Goal: Task Accomplishment & Management: Use online tool/utility

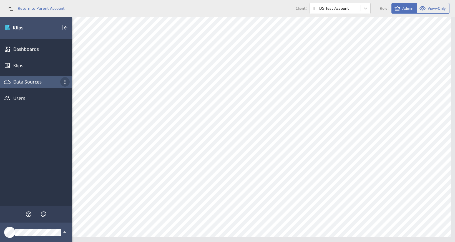
click at [64, 81] on icon "Data Sources menu" at bounding box center [65, 81] width 7 height 7
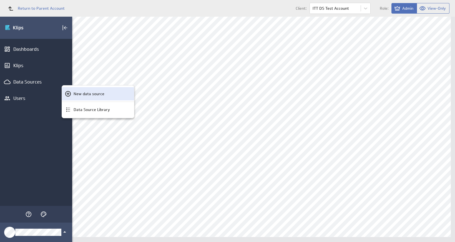
click at [80, 95] on p "New data source" at bounding box center [88, 94] width 31 height 6
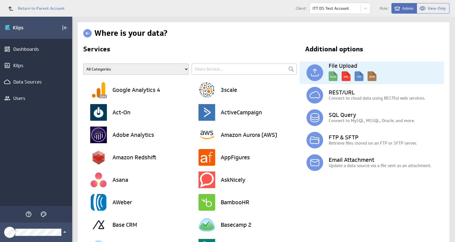
click at [363, 68] on h3 "File Upload" at bounding box center [385, 66] width 115 height 6
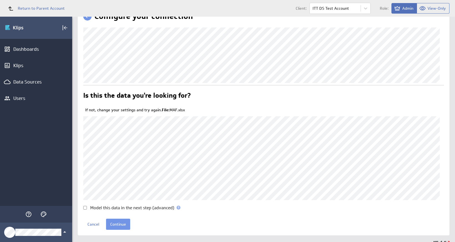
scroll to position [26, 0]
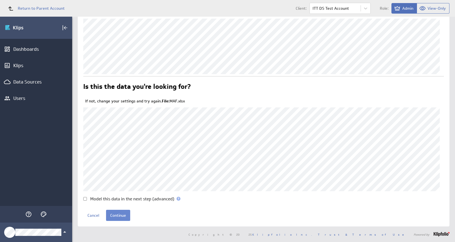
click at [116, 216] on input "Continue" at bounding box center [118, 215] width 24 height 11
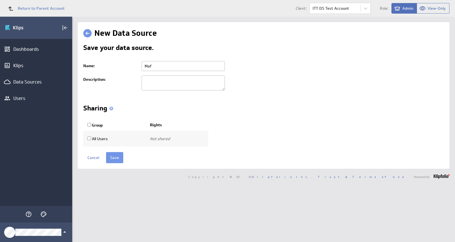
click at [179, 69] on input "Maf" at bounding box center [182, 66] width 83 height 10
type input "Maf [file upload]"
click at [117, 158] on input "Save" at bounding box center [114, 157] width 17 height 11
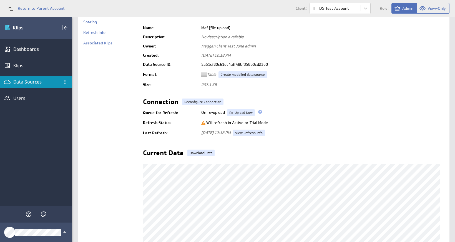
scroll to position [38, 0]
click at [68, 81] on icon "Data Sources menu" at bounding box center [65, 81] width 7 height 7
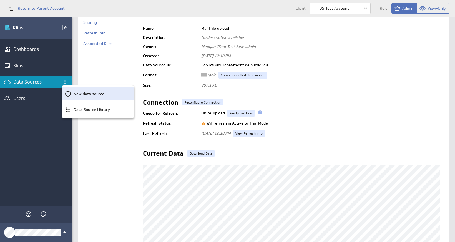
click at [80, 94] on p "New data source" at bounding box center [88, 94] width 31 height 6
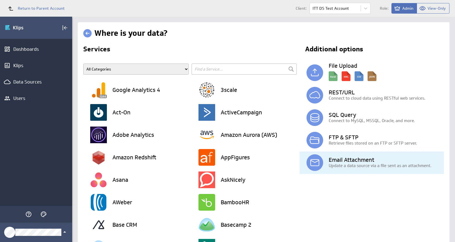
click at [343, 160] on h3 "Email Attachment" at bounding box center [385, 160] width 115 height 6
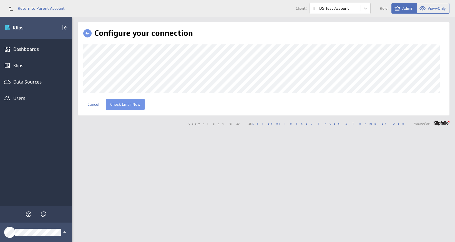
click at [83, 81] on div "Configure your connection Cancel Check Email Now" at bounding box center [263, 68] width 371 height 93
click at [127, 107] on input "Check Email Now" at bounding box center [125, 104] width 39 height 11
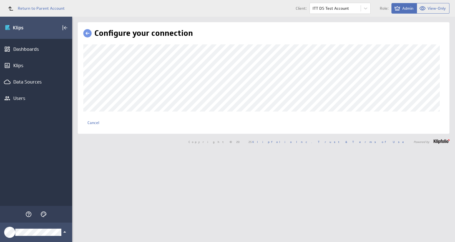
click at [111, 185] on div "Configure your connection Cancel Check Email Now" at bounding box center [263, 129] width 382 height 225
click at [93, 127] on link "Cancel" at bounding box center [93, 122] width 20 height 11
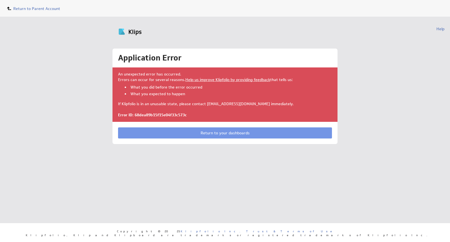
click at [179, 111] on div "An unexpected error has occurred. Errors can occur for several reasons. Help us…" at bounding box center [225, 94] width 225 height 54
click at [178, 116] on p "Error ID: 68dea89b15f15e04f33c573c" at bounding box center [225, 115] width 214 height 6
copy p "68dea89b15f15e04f33c573c"
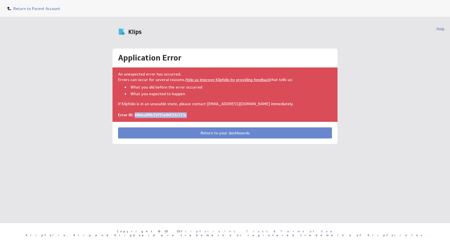
click at [216, 132] on link "Return to your dashboards" at bounding box center [225, 132] width 214 height 11
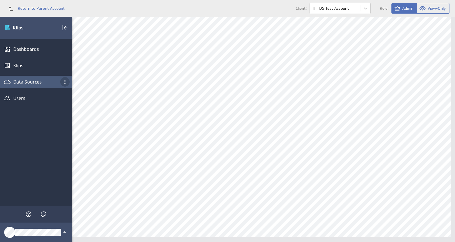
click at [64, 83] on icon "Data Sources menu" at bounding box center [65, 81] width 7 height 7
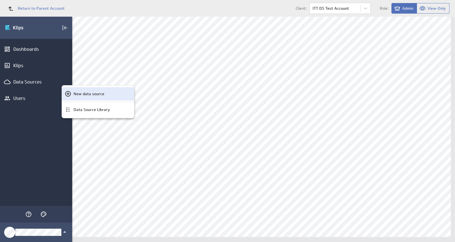
click at [74, 93] on p "New data source" at bounding box center [88, 94] width 31 height 6
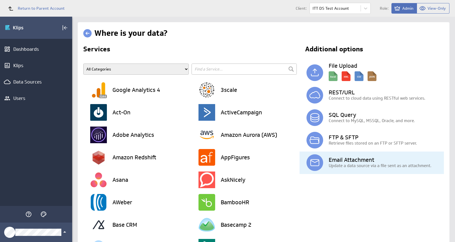
click at [344, 160] on h3 "Email Attachment" at bounding box center [385, 160] width 115 height 6
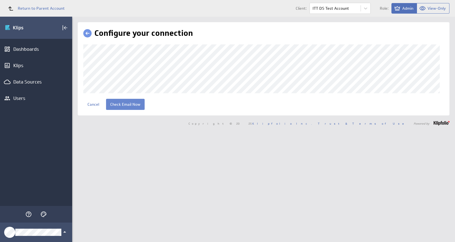
click at [134, 110] on input "Check Email Now" at bounding box center [125, 104] width 39 height 11
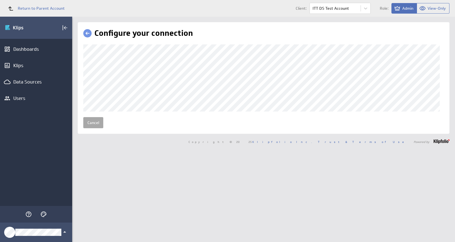
click at [97, 126] on link "Cancel" at bounding box center [93, 122] width 20 height 11
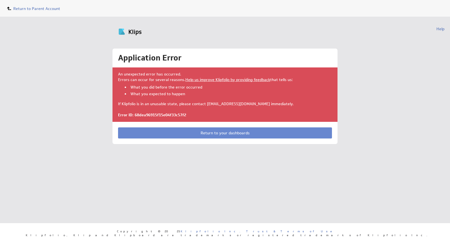
click at [206, 132] on link "Return to your dashboards" at bounding box center [225, 132] width 214 height 11
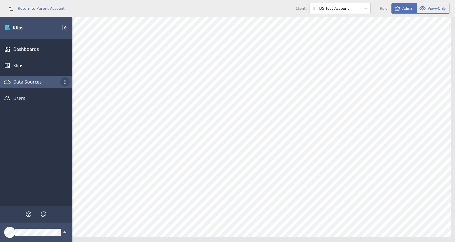
click at [64, 79] on icon "Data Sources menu" at bounding box center [65, 81] width 7 height 7
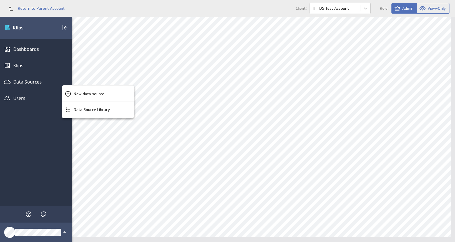
drag, startPoint x: 87, startPoint y: 94, endPoint x: 97, endPoint y: 95, distance: 9.5
click at [87, 94] on p "New data source" at bounding box center [88, 94] width 31 height 6
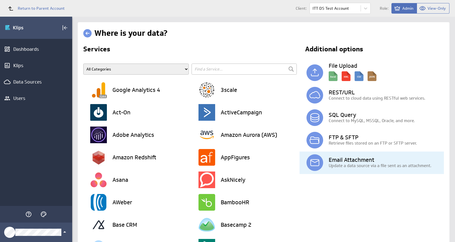
click at [363, 159] on h3 "Email Attachment" at bounding box center [385, 160] width 115 height 6
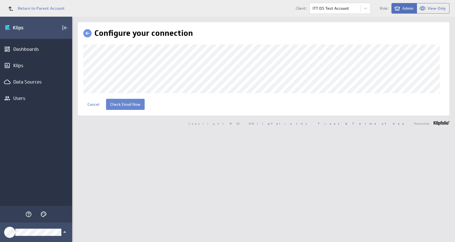
click at [129, 108] on input "Check Email Now" at bounding box center [125, 104] width 39 height 11
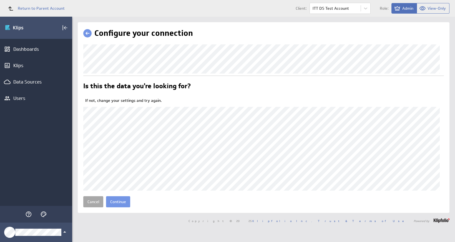
click at [94, 207] on link "Cancel" at bounding box center [93, 201] width 20 height 11
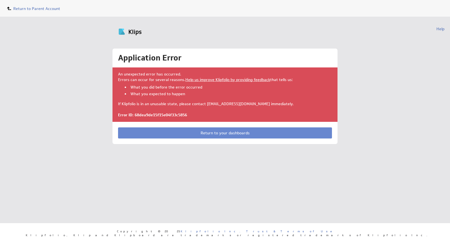
click at [229, 132] on link "Return to your dashboards" at bounding box center [225, 132] width 214 height 11
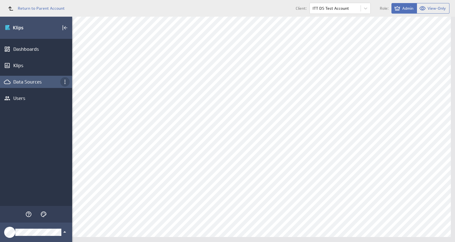
click at [62, 83] on icon "Data Sources menu" at bounding box center [65, 81] width 7 height 7
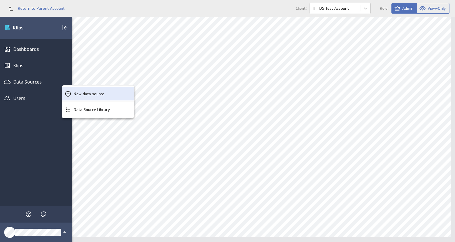
click at [82, 94] on p "New data source" at bounding box center [88, 94] width 31 height 6
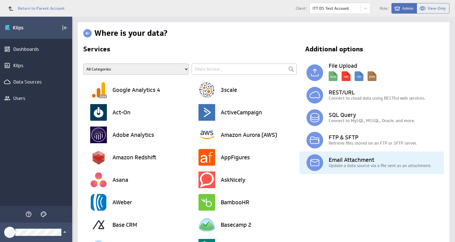
click at [341, 159] on h3 "Email Attachment" at bounding box center [385, 160] width 115 height 6
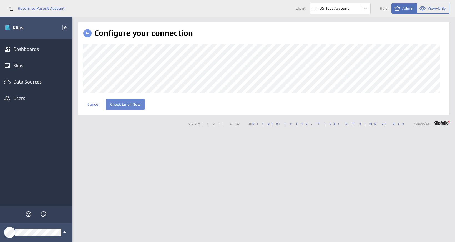
click at [130, 110] on input "Check Email Now" at bounding box center [125, 104] width 39 height 11
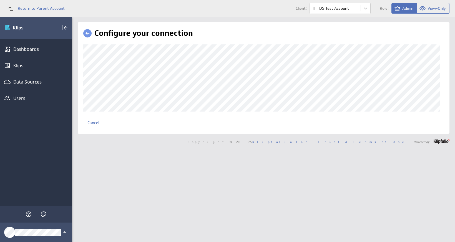
click at [142, 157] on div "Configure your connection Cancel Check Email Now" at bounding box center [263, 129] width 382 height 225
click at [15, 83] on div "Data Sources" at bounding box center [35, 82] width 45 height 6
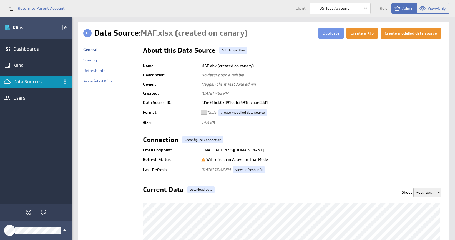
click at [412, 90] on td "[DATE] 4:55 PM" at bounding box center [320, 93] width 245 height 9
click at [45, 9] on span "Return to Parent Account" at bounding box center [41, 8] width 47 height 4
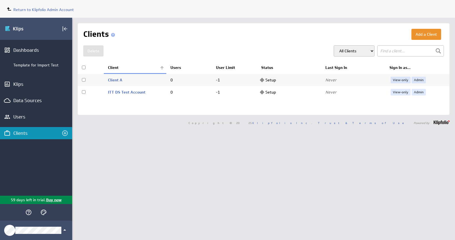
click at [45, 9] on span "Return to Klipfolio Admin Account" at bounding box center [43, 9] width 60 height 5
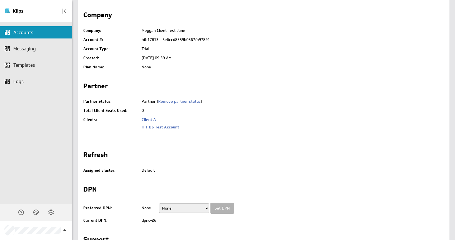
scroll to position [139, 0]
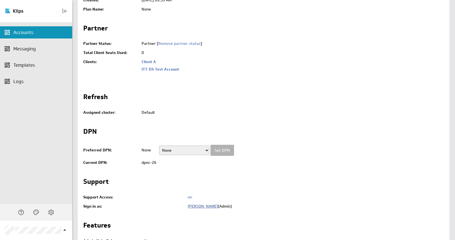
click at [199, 206] on link "[PERSON_NAME]" at bounding box center [202, 206] width 30 height 5
